Goal: Entertainment & Leisure: Consume media (video, audio)

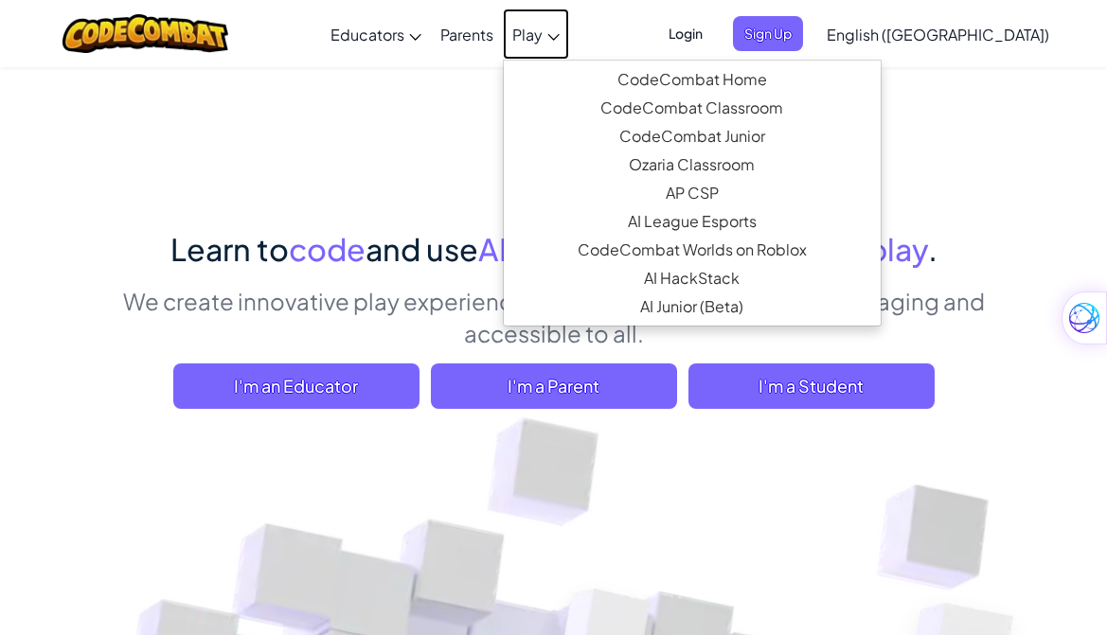
click at [569, 45] on link "Play" at bounding box center [536, 34] width 66 height 51
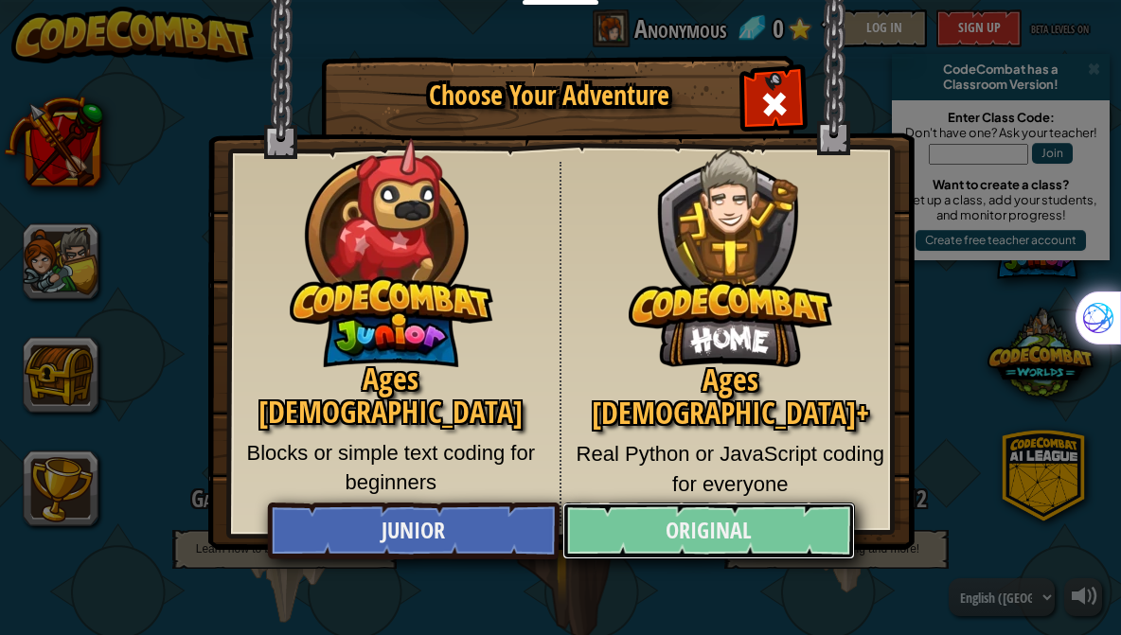
click at [715, 535] on link "Original" at bounding box center [709, 531] width 292 height 57
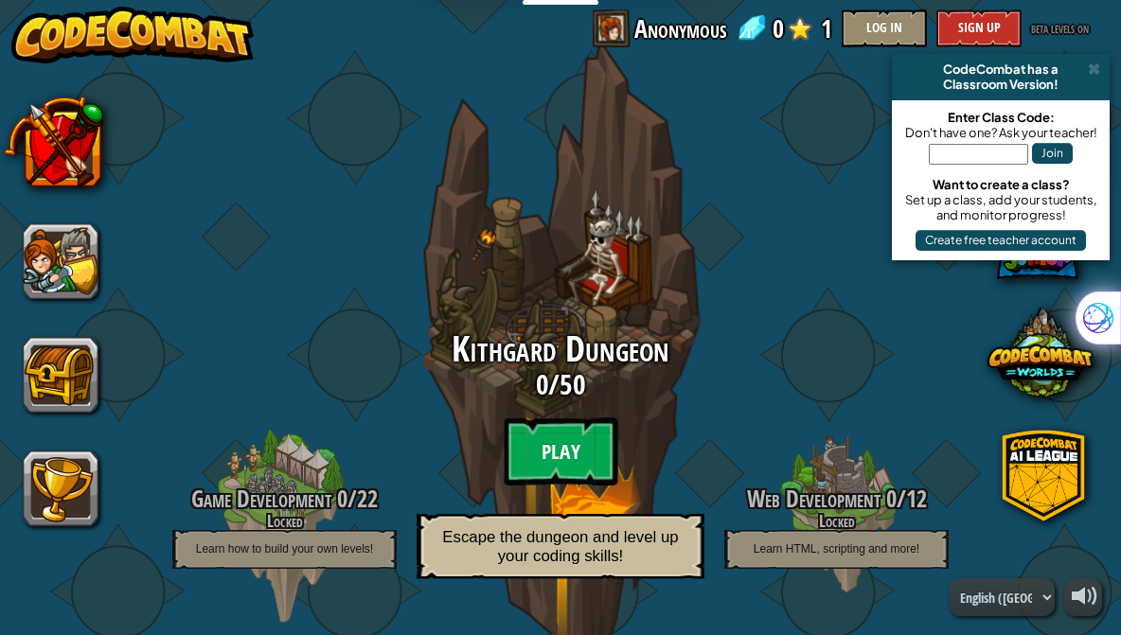
click at [545, 452] on btn "Play" at bounding box center [561, 452] width 114 height 68
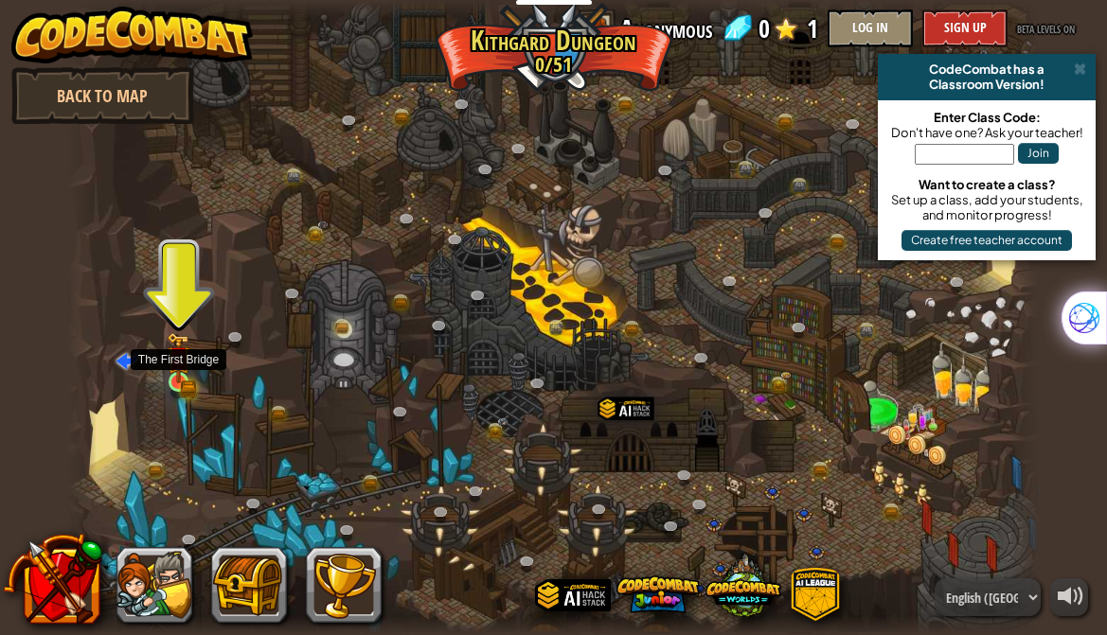
click at [182, 374] on img at bounding box center [179, 357] width 24 height 51
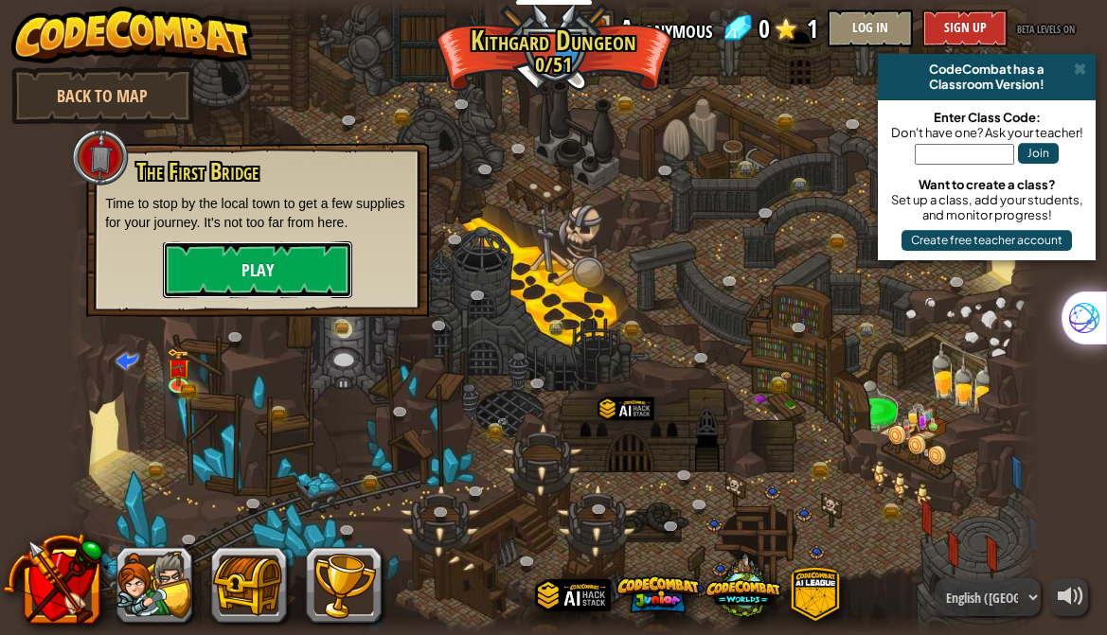
click at [275, 269] on button "Play" at bounding box center [257, 269] width 189 height 57
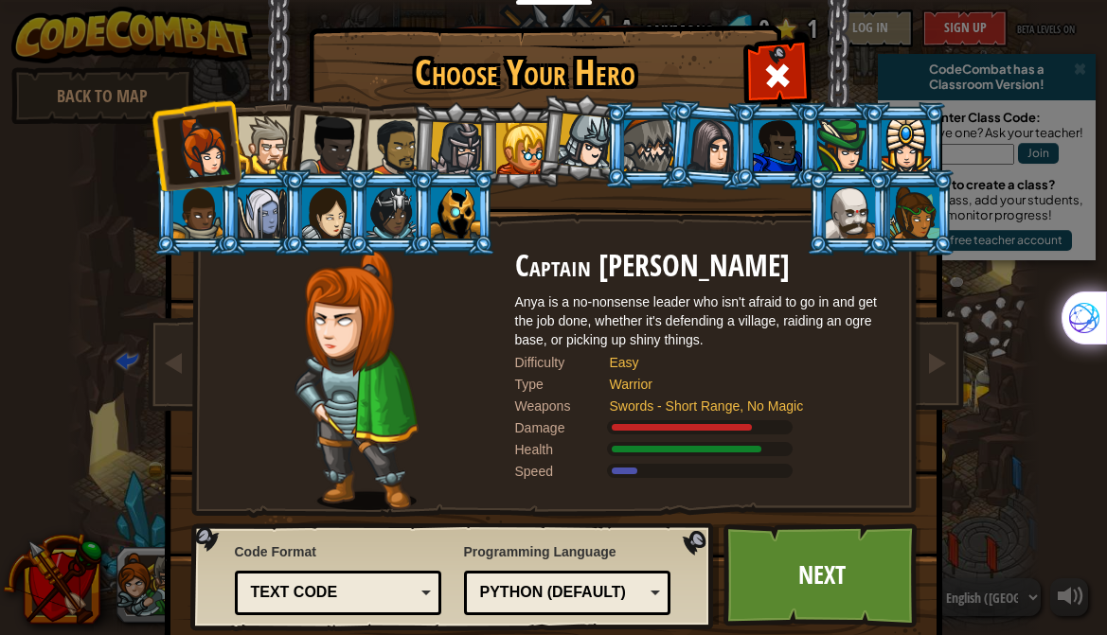
click at [566, 587] on div "Python (Default)" at bounding box center [562, 593] width 164 height 22
click at [580, 555] on div "Programming Language Python (Default) JavaScript Lua C++ Java (Experimental) Py…" at bounding box center [567, 579] width 207 height 82
click at [800, 579] on link "Next" at bounding box center [822, 576] width 198 height 104
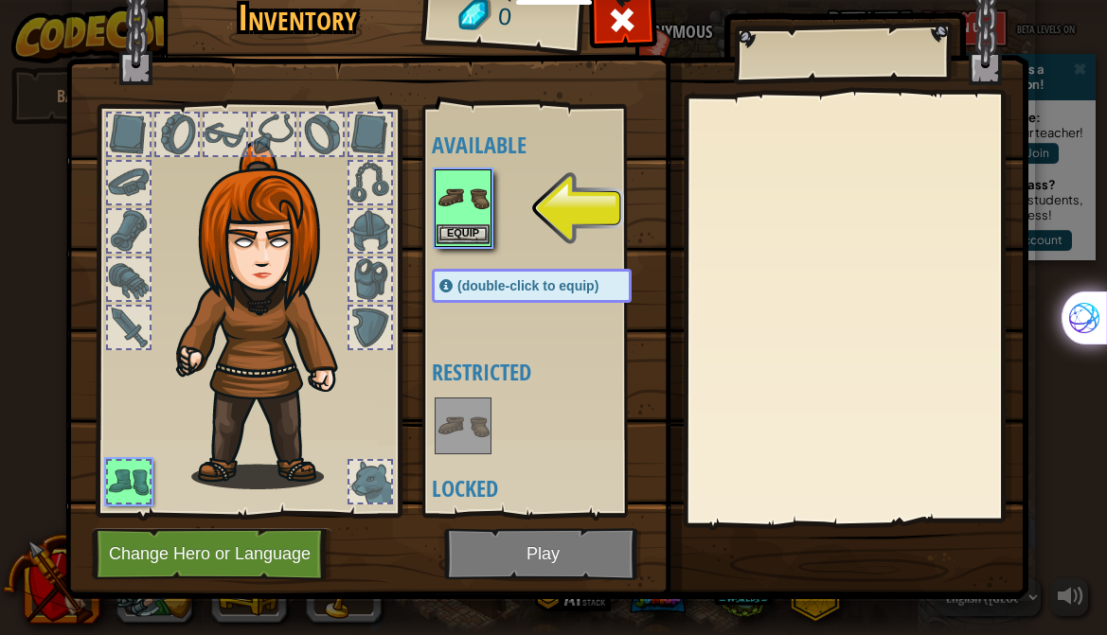
click at [453, 201] on img at bounding box center [463, 197] width 53 height 53
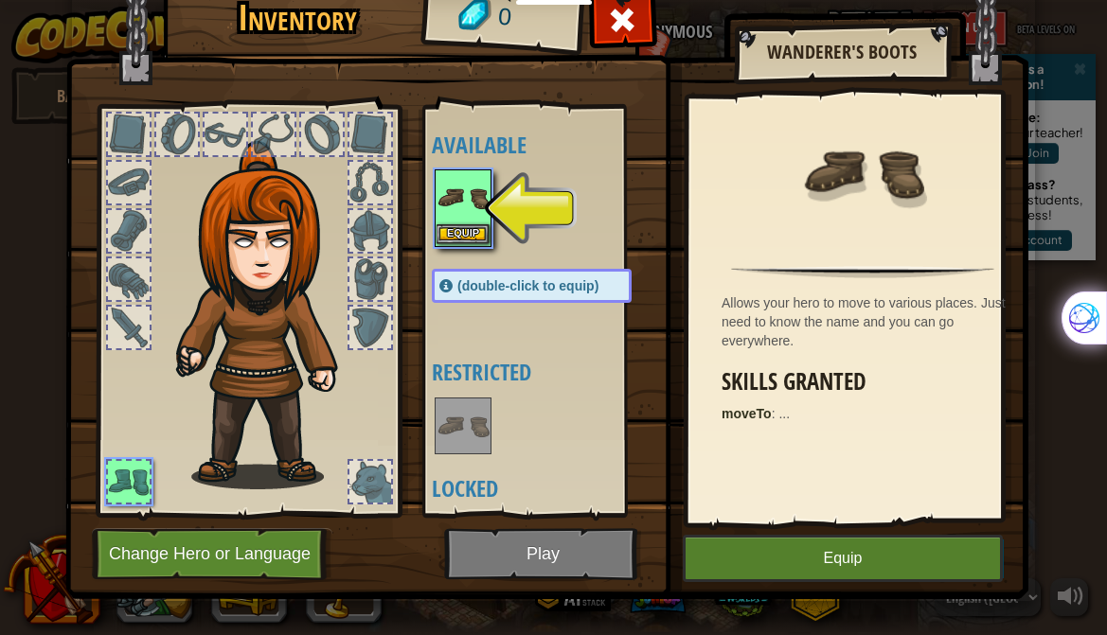
click at [453, 201] on img at bounding box center [463, 197] width 53 height 53
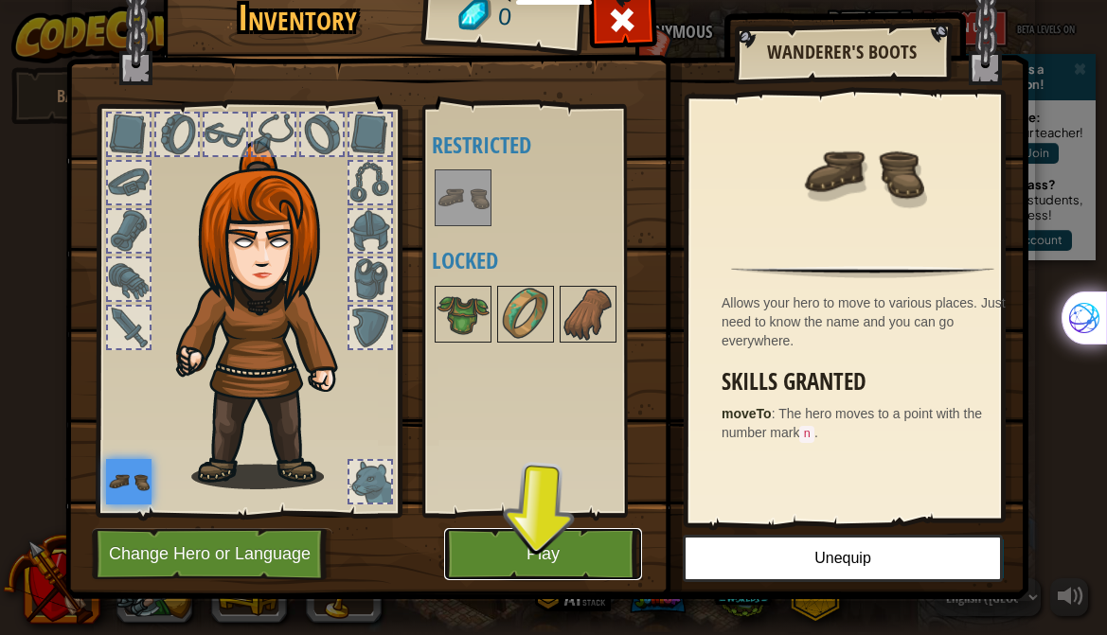
click at [543, 556] on button "Play" at bounding box center [543, 554] width 198 height 52
